Goal: Entertainment & Leisure: Consume media (video, audio)

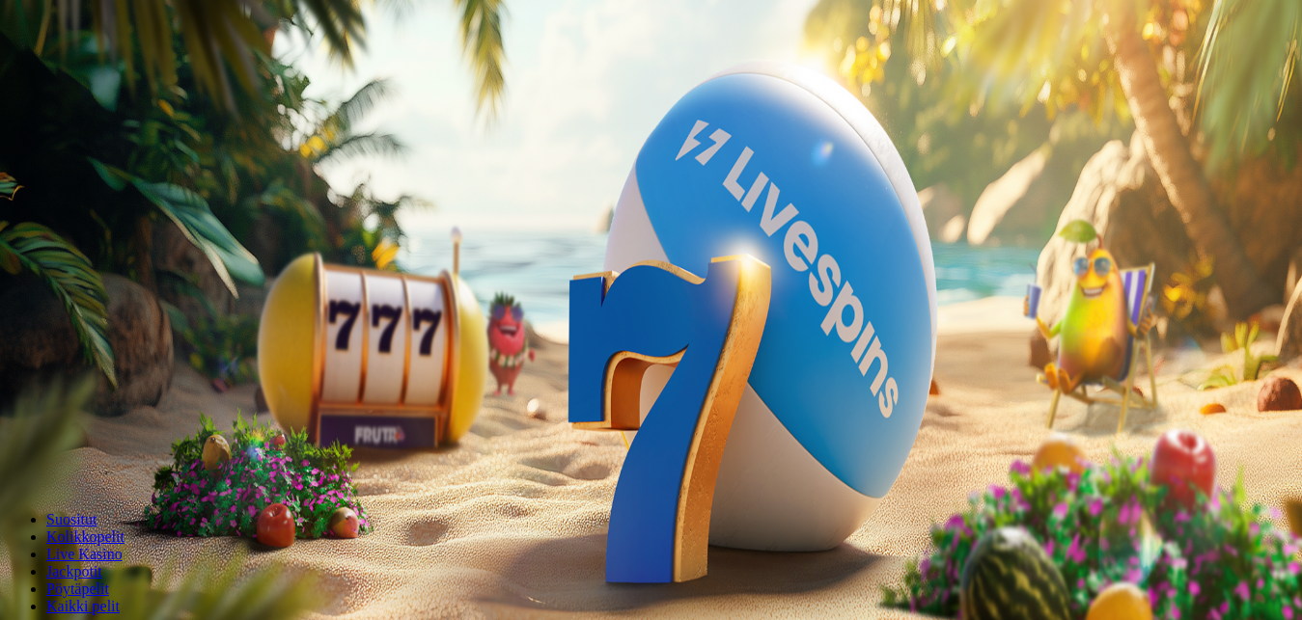
click at [130, 77] on span "Kirjaudu" at bounding box center [133, 70] width 47 height 14
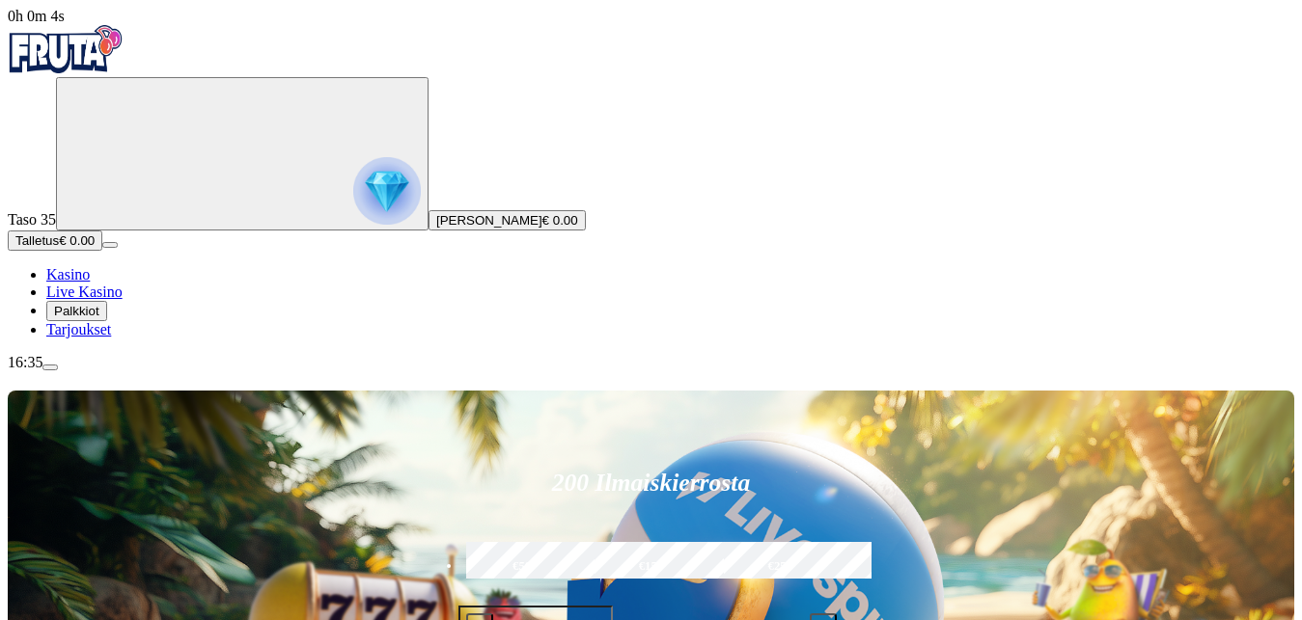
click at [583, 539] on label "€50" at bounding box center [522, 567] width 122 height 56
type input "**"
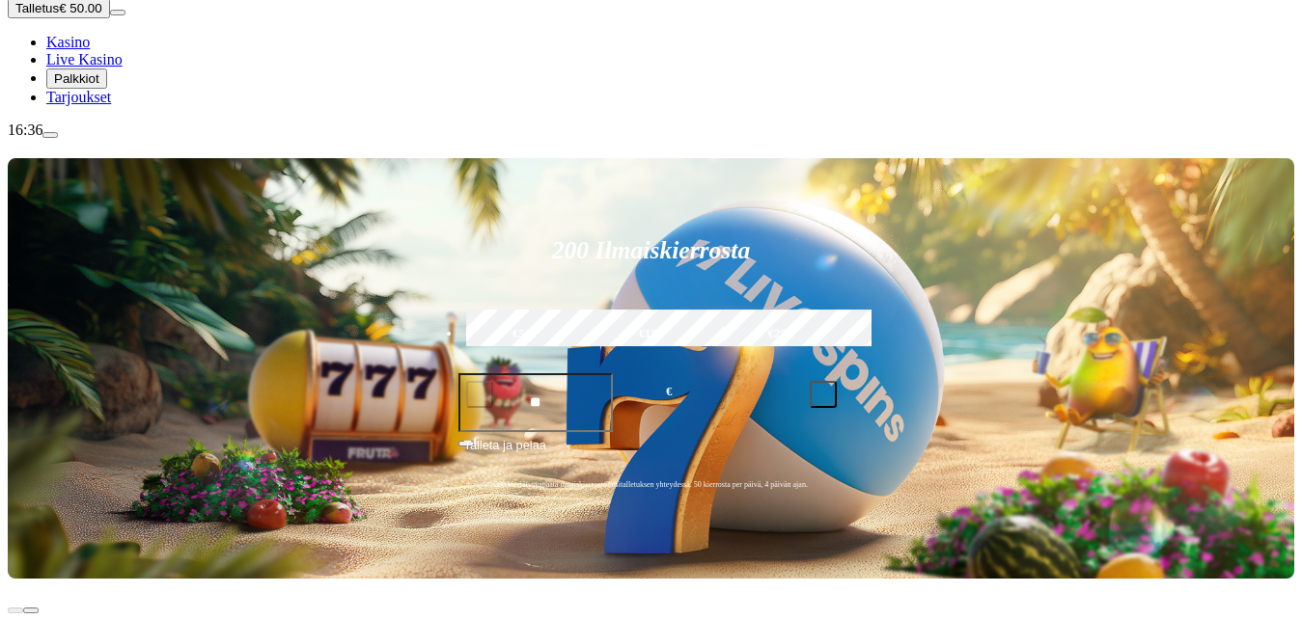
scroll to position [276, 0]
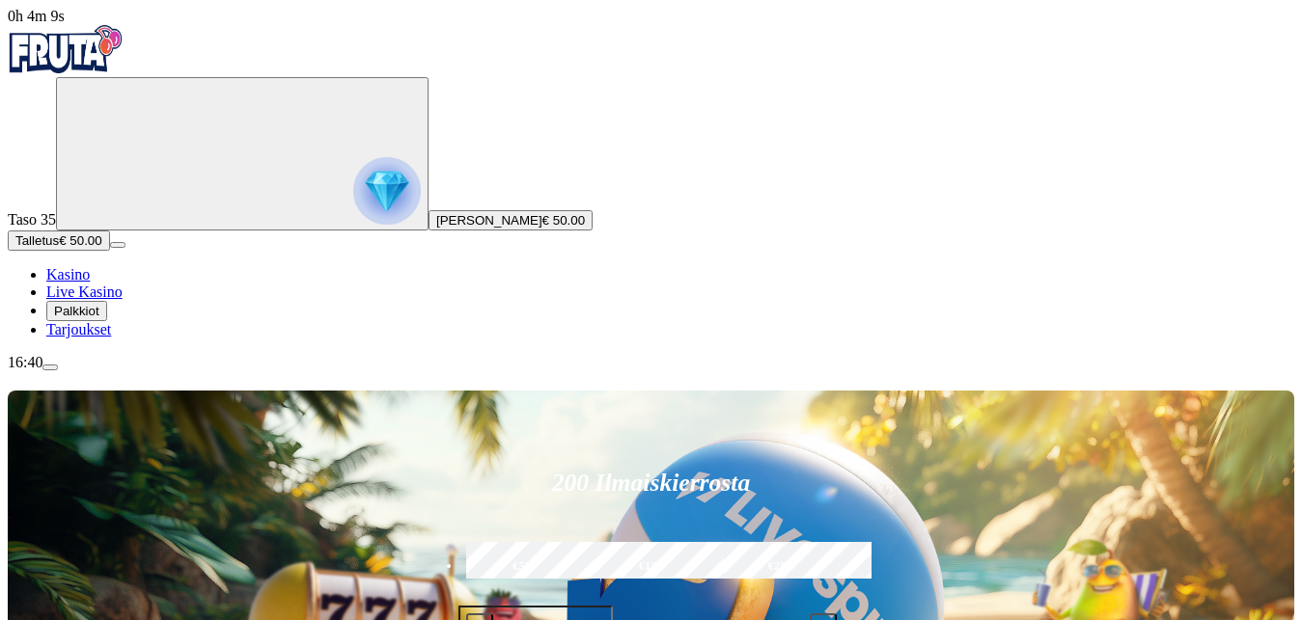
click at [110, 251] on button "Talletus € 50.00" at bounding box center [59, 241] width 102 height 20
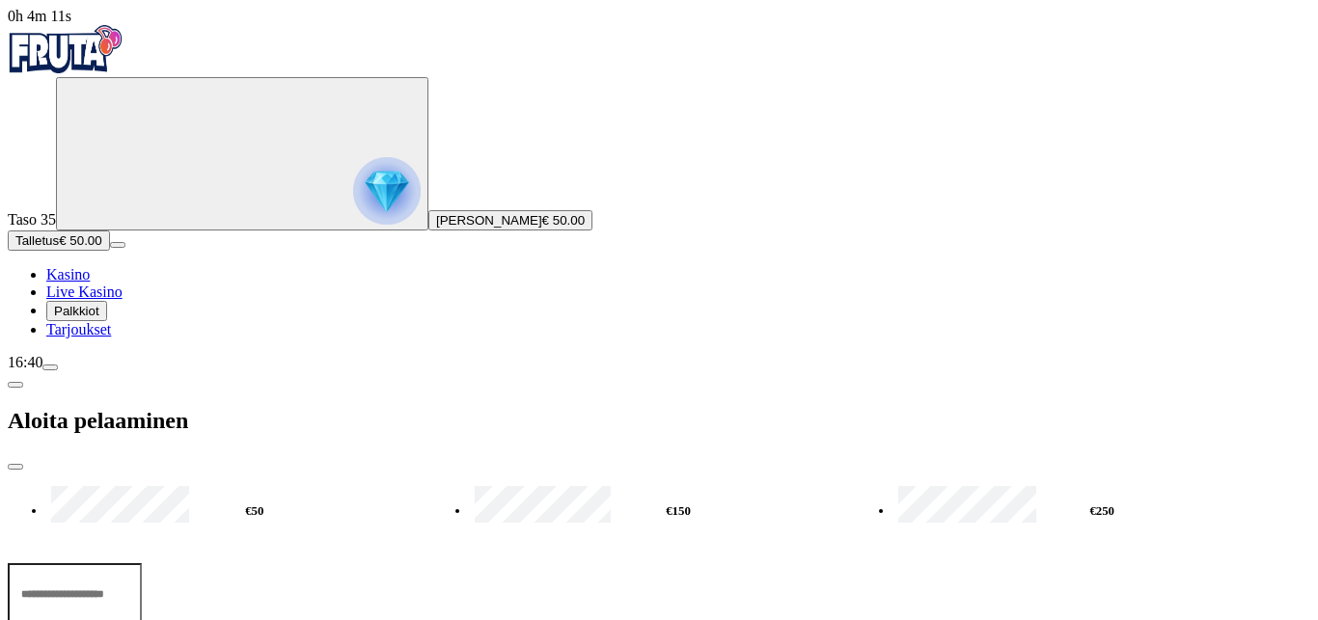
click at [329, 483] on label "€50" at bounding box center [254, 511] width 417 height 56
type input "**"
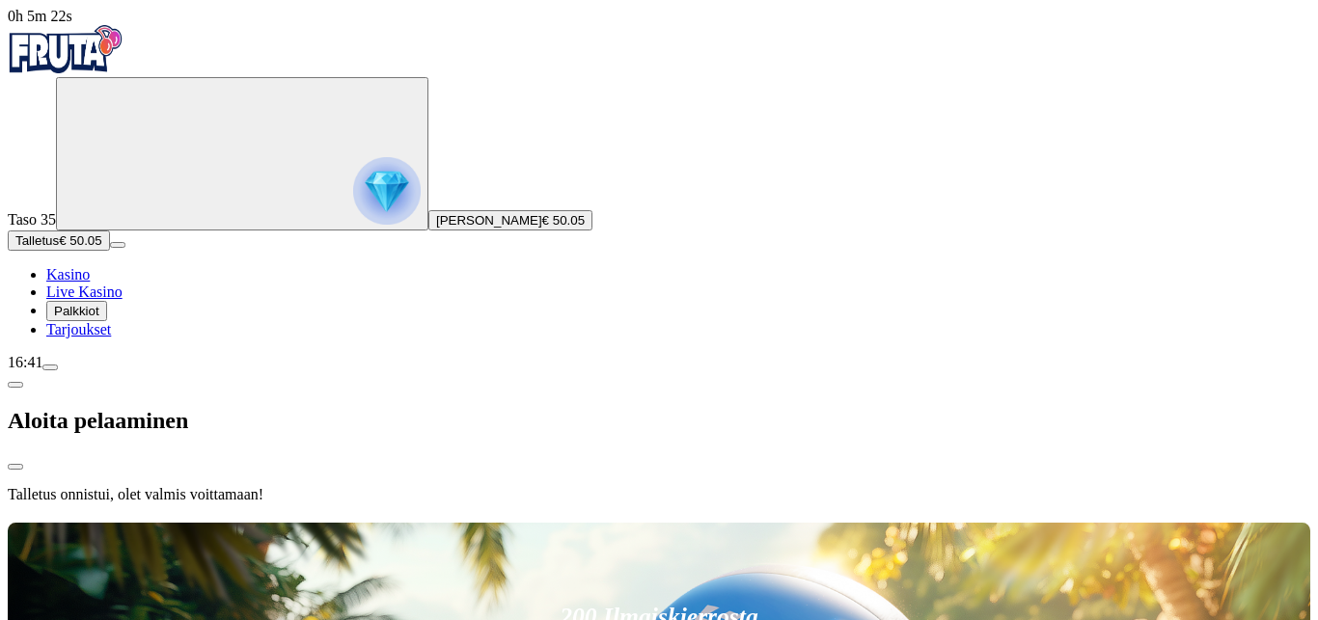
click at [866, 519] on div at bounding box center [659, 519] width 1303 height 0
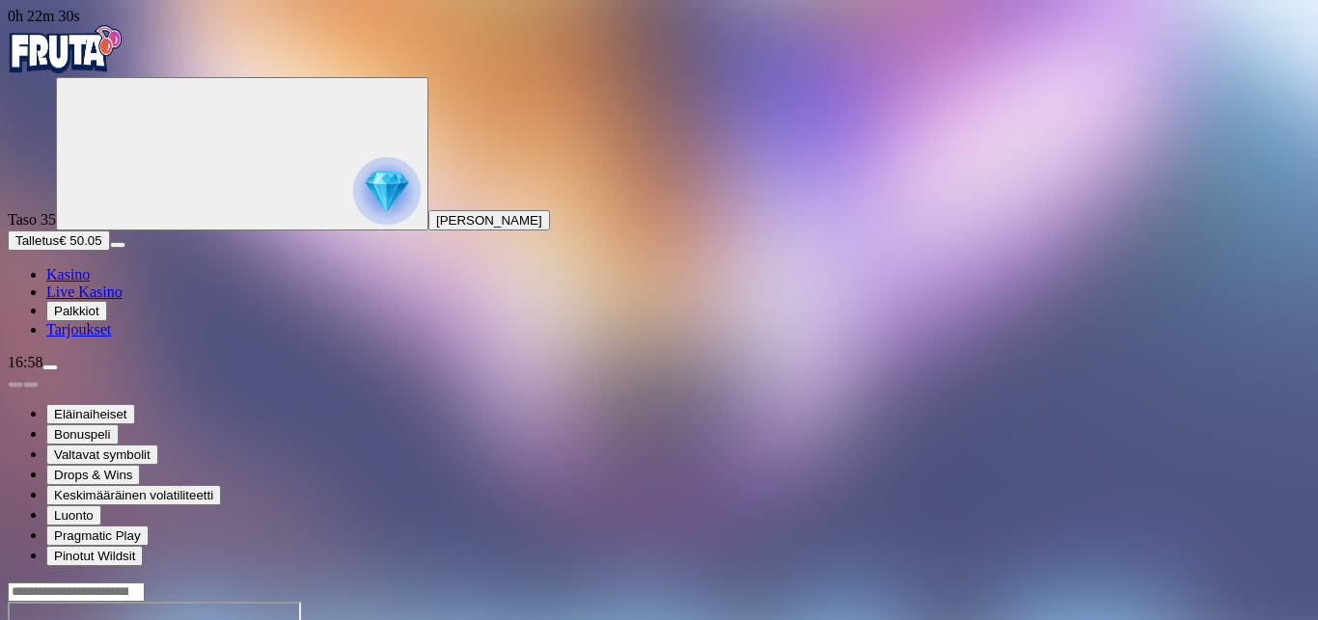
drag, startPoint x: 1208, startPoint y: 89, endPoint x: 1247, endPoint y: 136, distance: 61.0
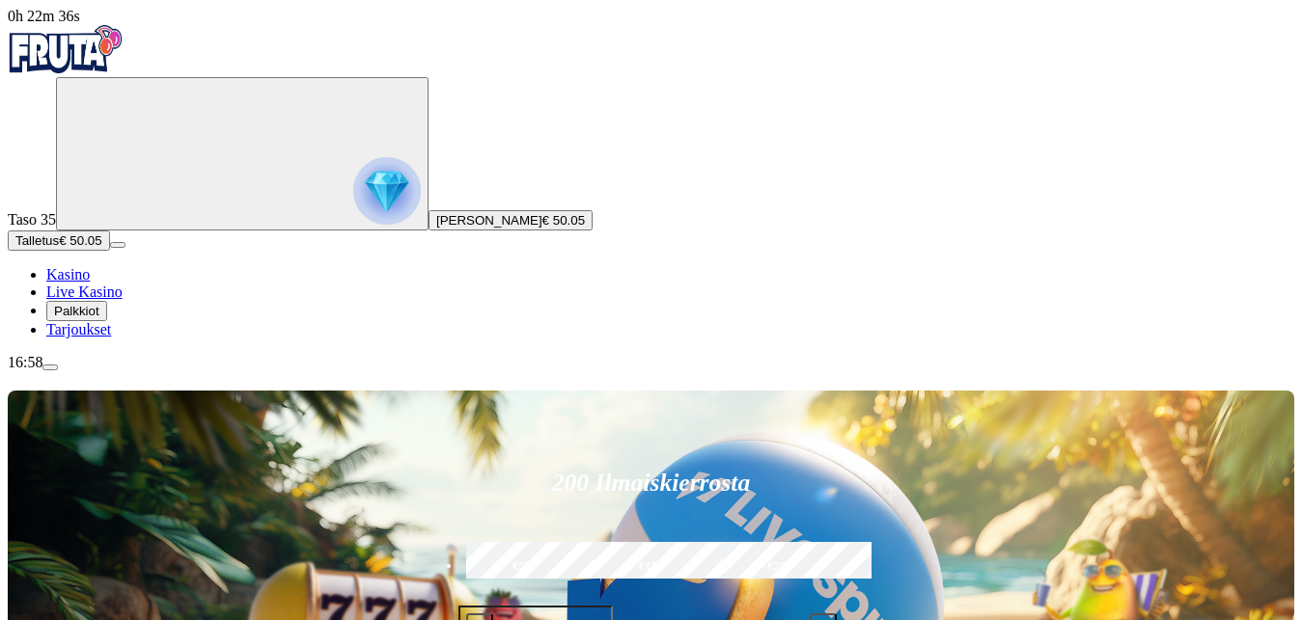
click at [583, 539] on label "€50" at bounding box center [522, 567] width 122 height 56
click at [480, 619] on span "minus icon" at bounding box center [480, 627] width 0 height 0
type input "**"
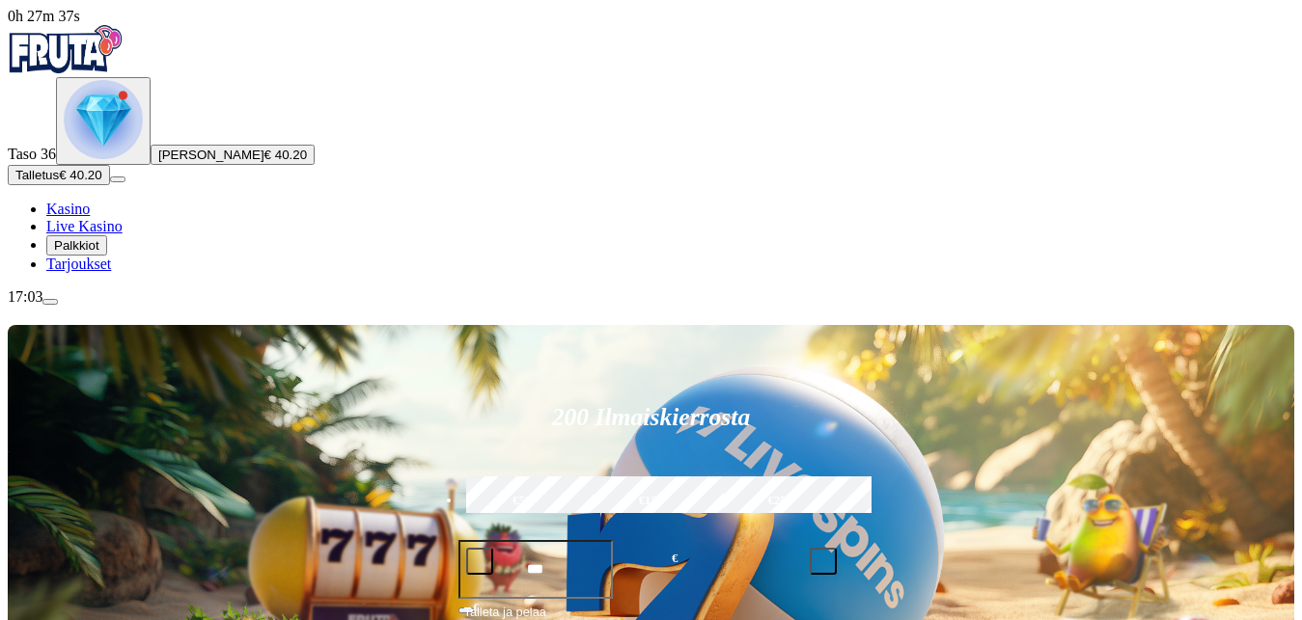
click at [106, 159] on img "Primary" at bounding box center [103, 119] width 79 height 79
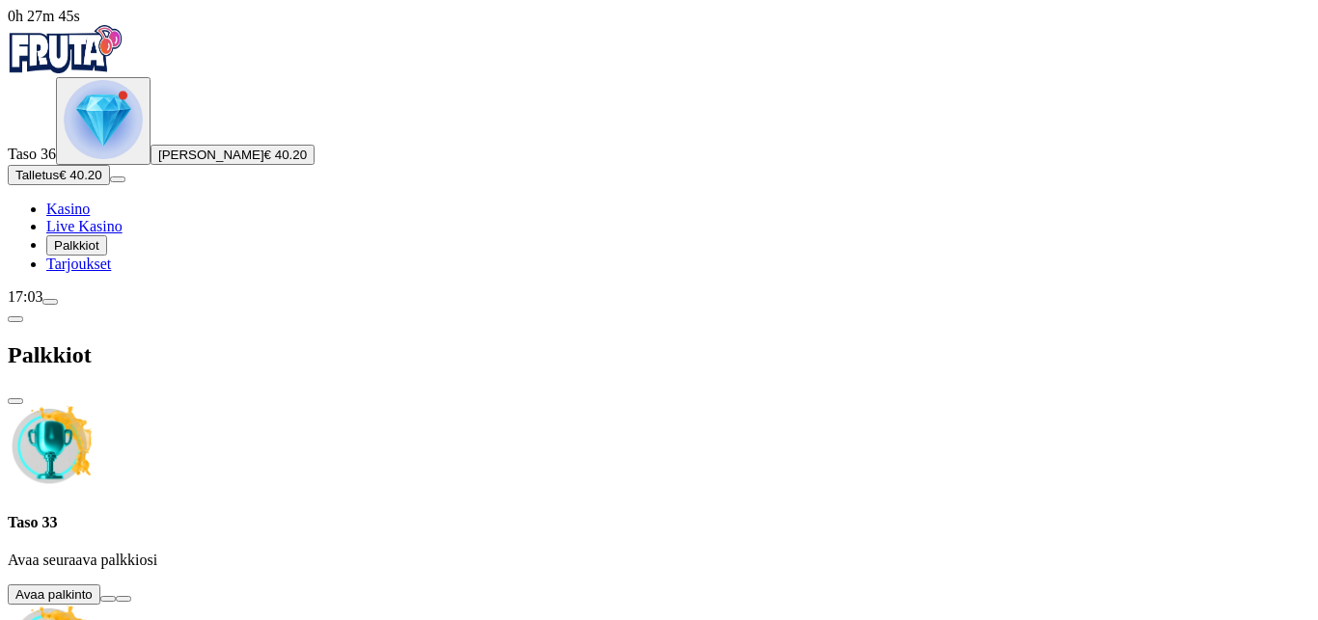
click at [116, 596] on button at bounding box center [107, 599] width 15 height 6
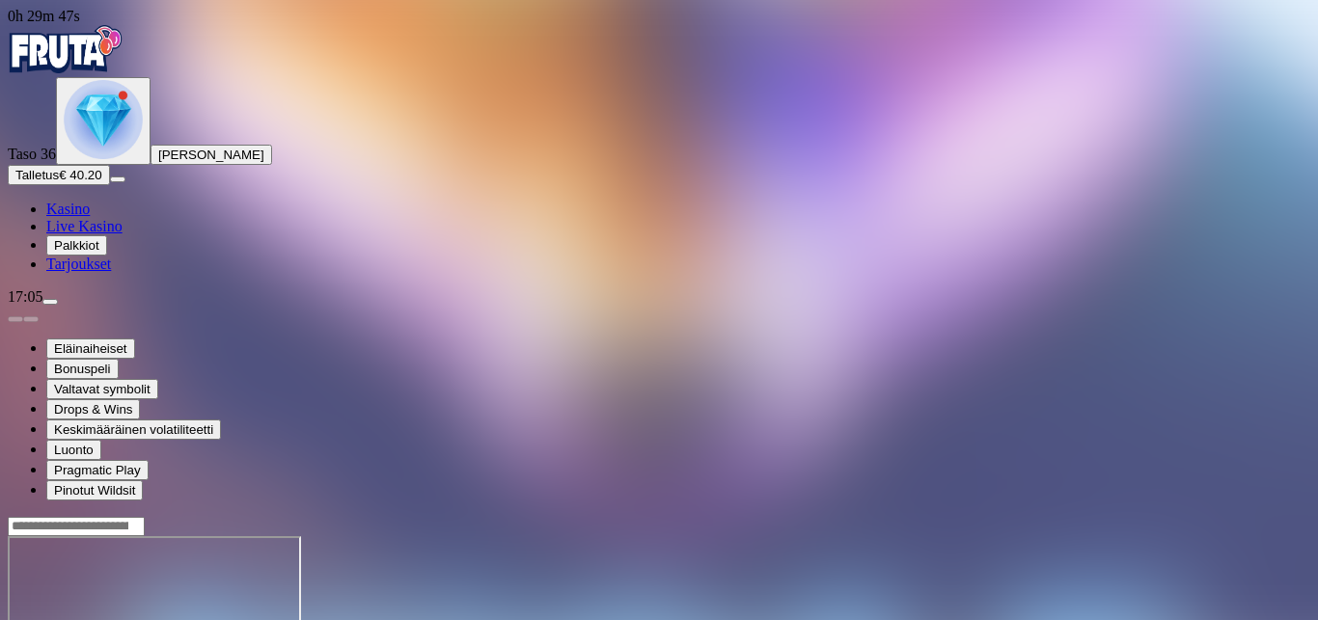
click at [94, 159] on img "Primary" at bounding box center [103, 119] width 79 height 79
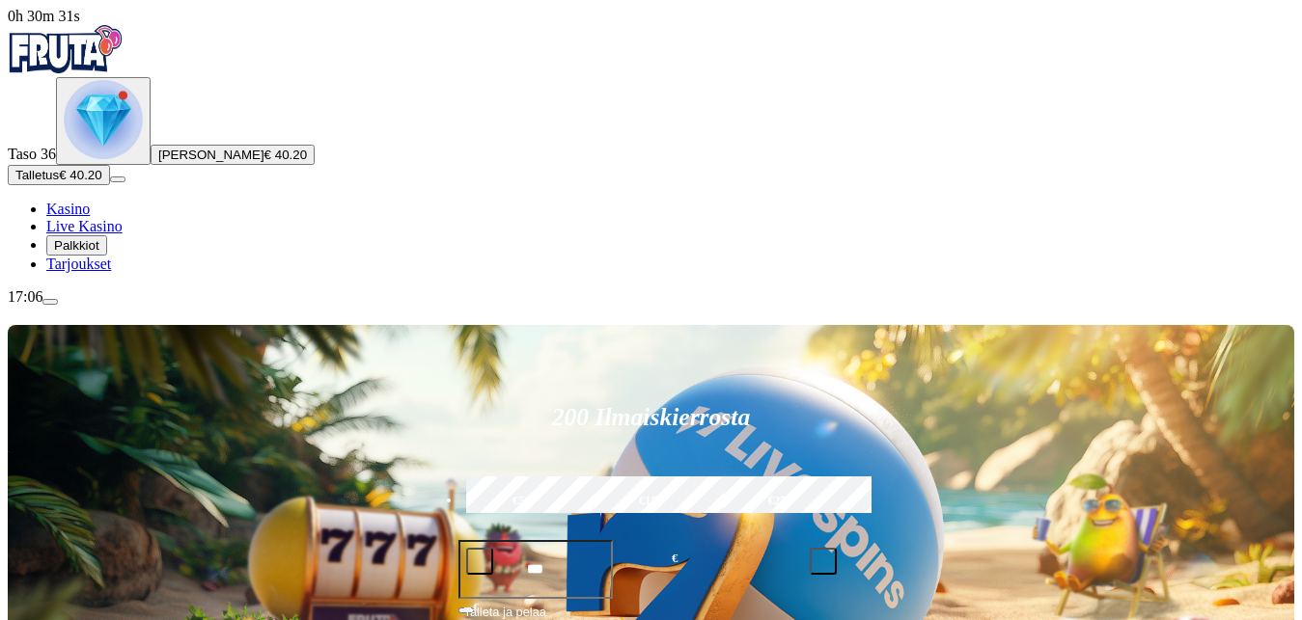
click at [113, 159] on img "Primary" at bounding box center [103, 119] width 79 height 79
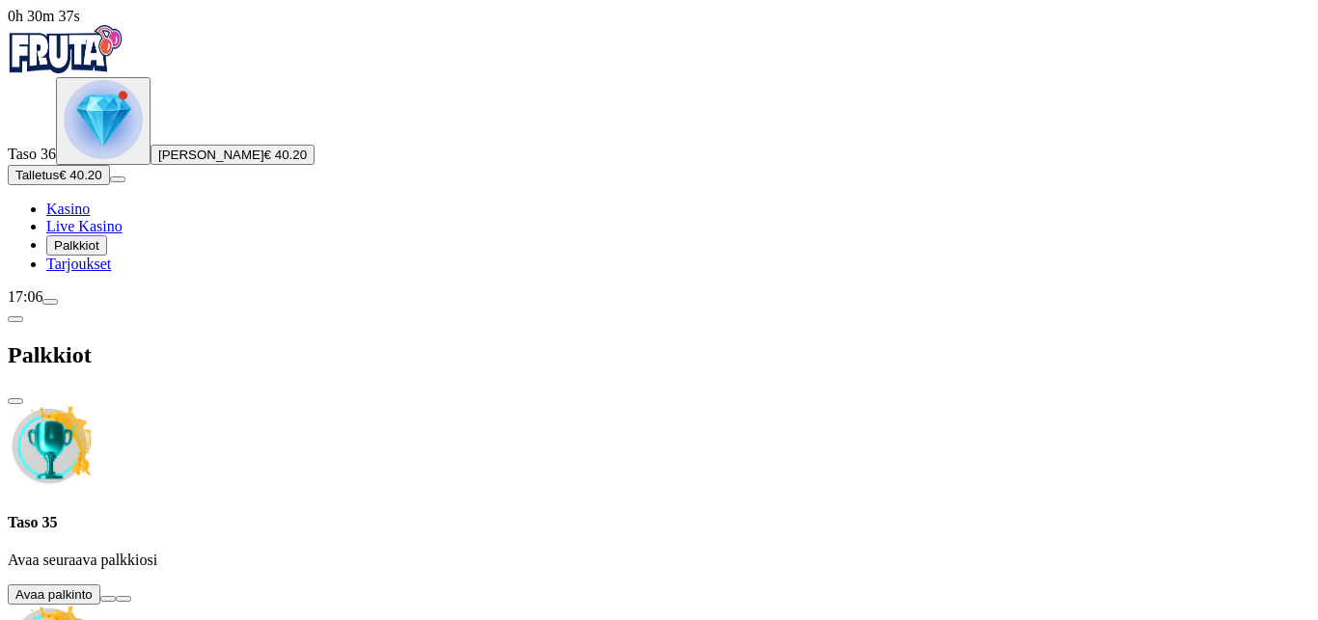
click at [116, 596] on button at bounding box center [107, 599] width 15 height 6
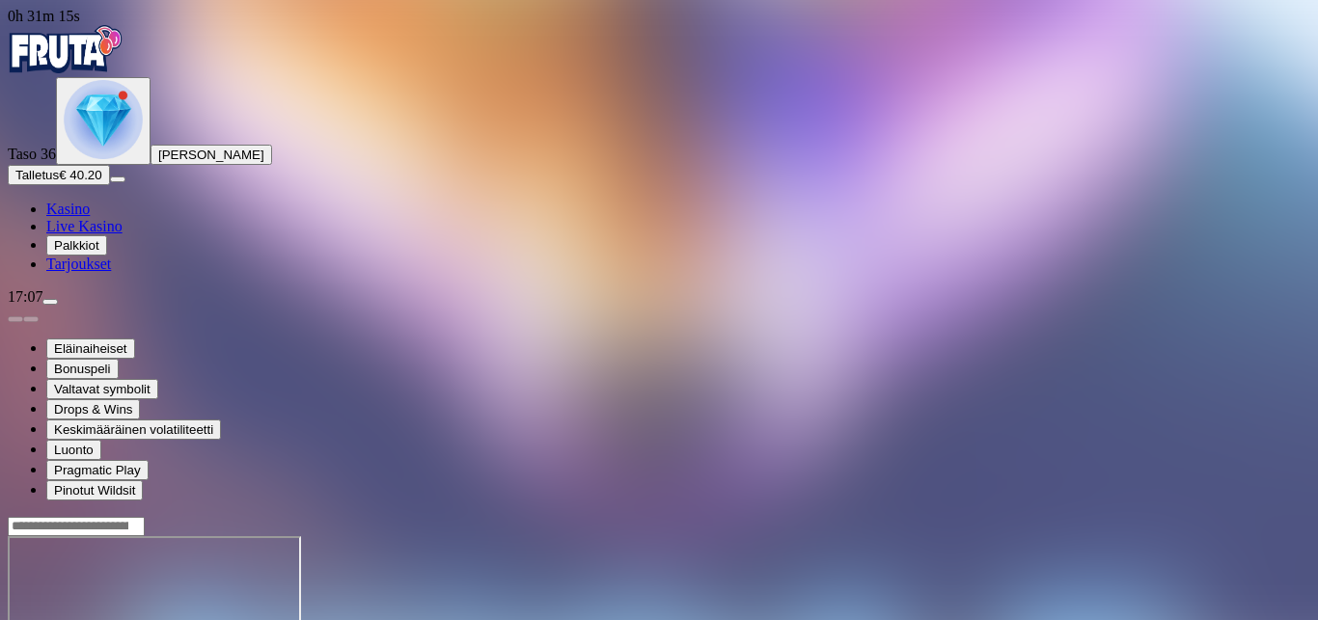
click at [110, 159] on img "Primary" at bounding box center [103, 119] width 79 height 79
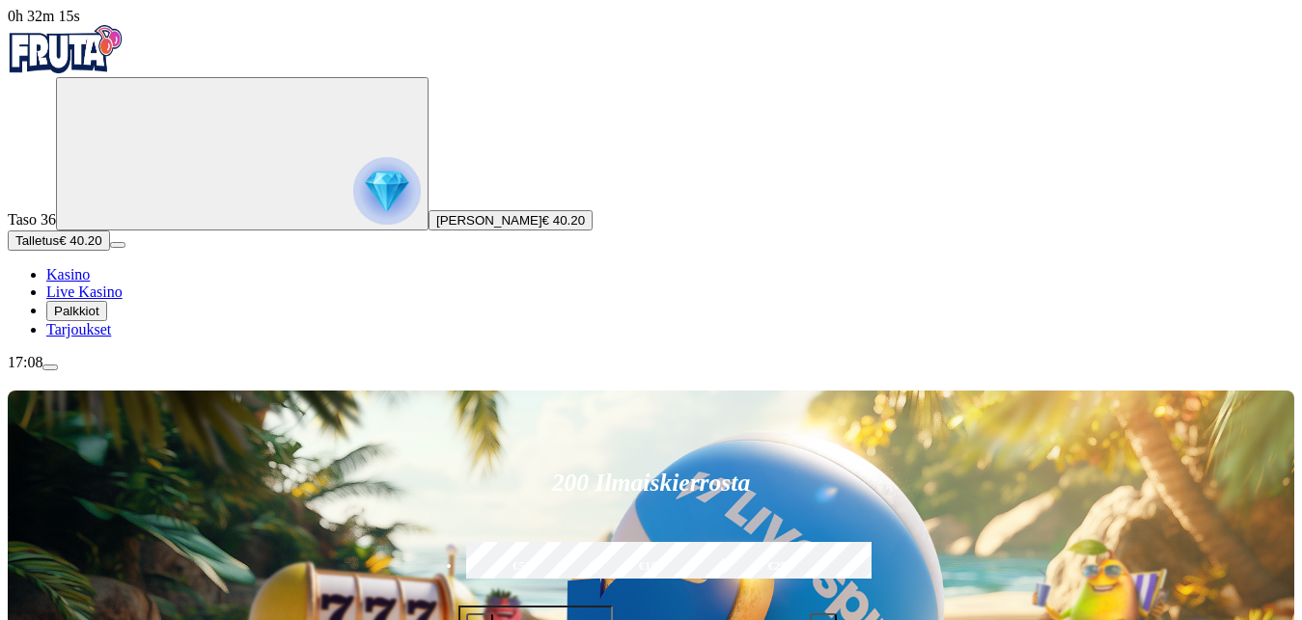
scroll to position [183, 0]
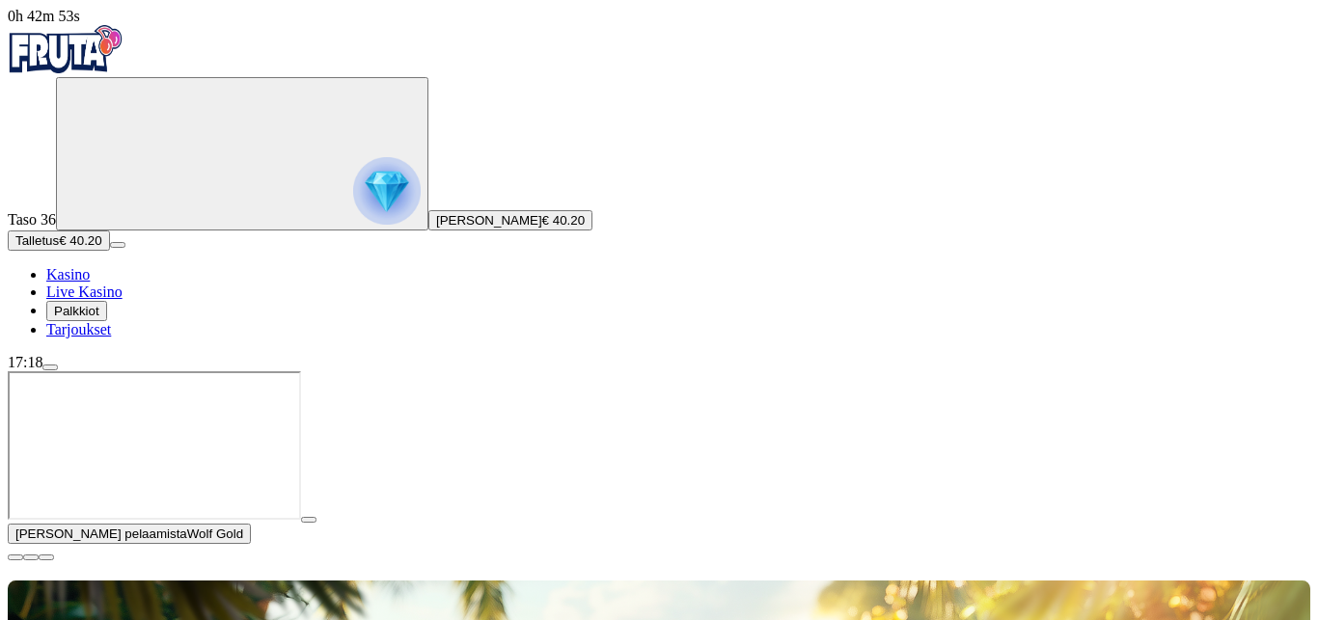
click at [50, 368] on span "menu icon" at bounding box center [50, 368] width 0 height 0
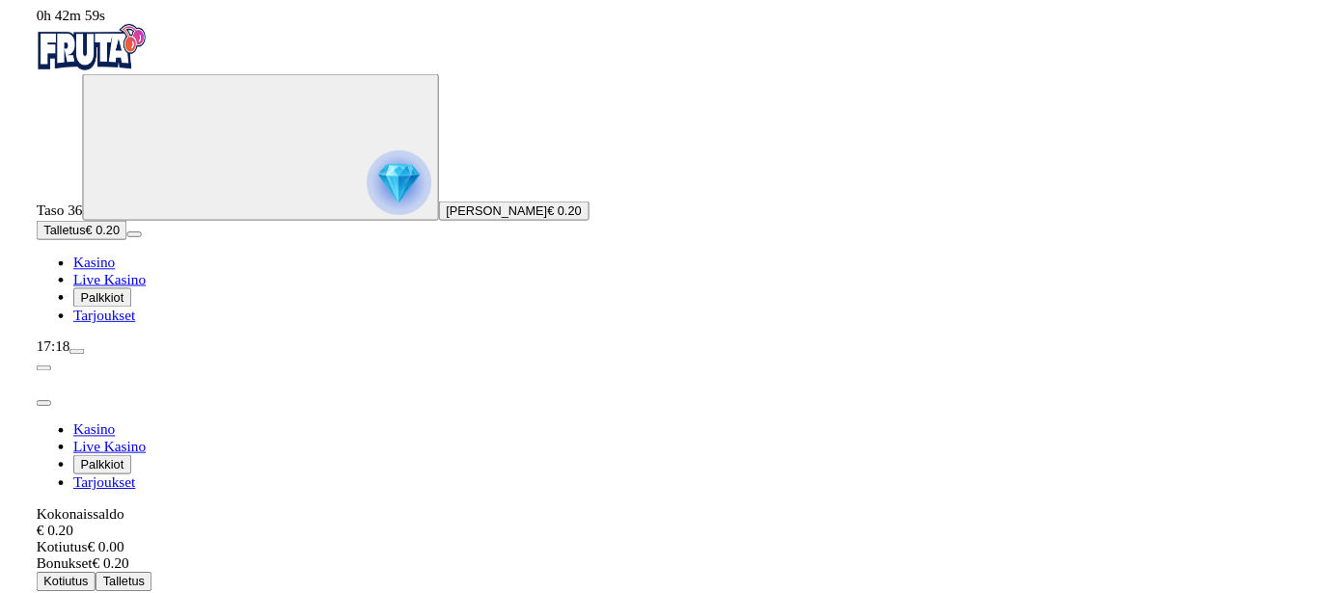
scroll to position [68, 0]
